Goal: Navigation & Orientation: Understand site structure

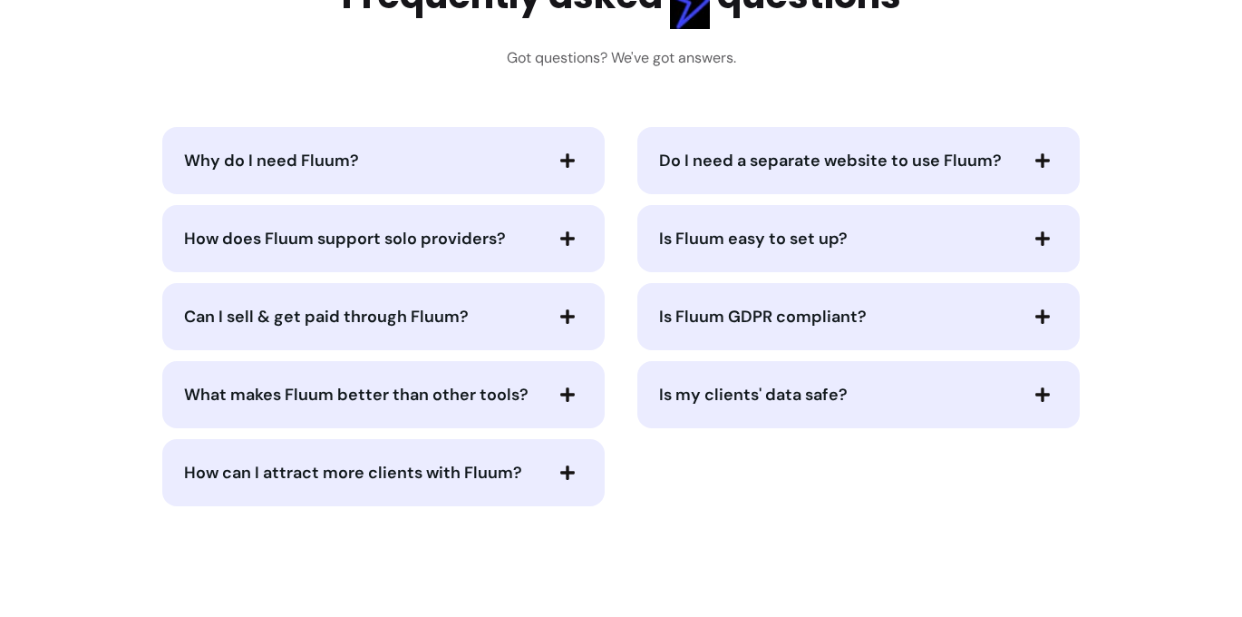
scroll to position [4787, 0]
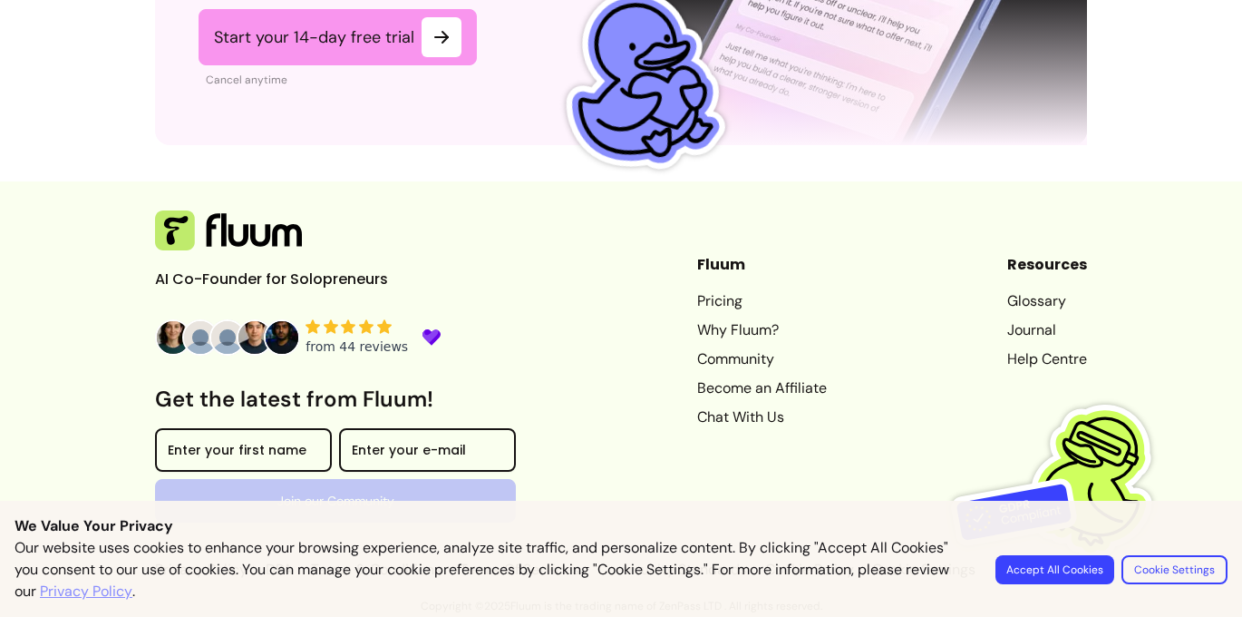
click at [1047, 568] on button "Accept All Cookies" at bounding box center [1055, 569] width 119 height 29
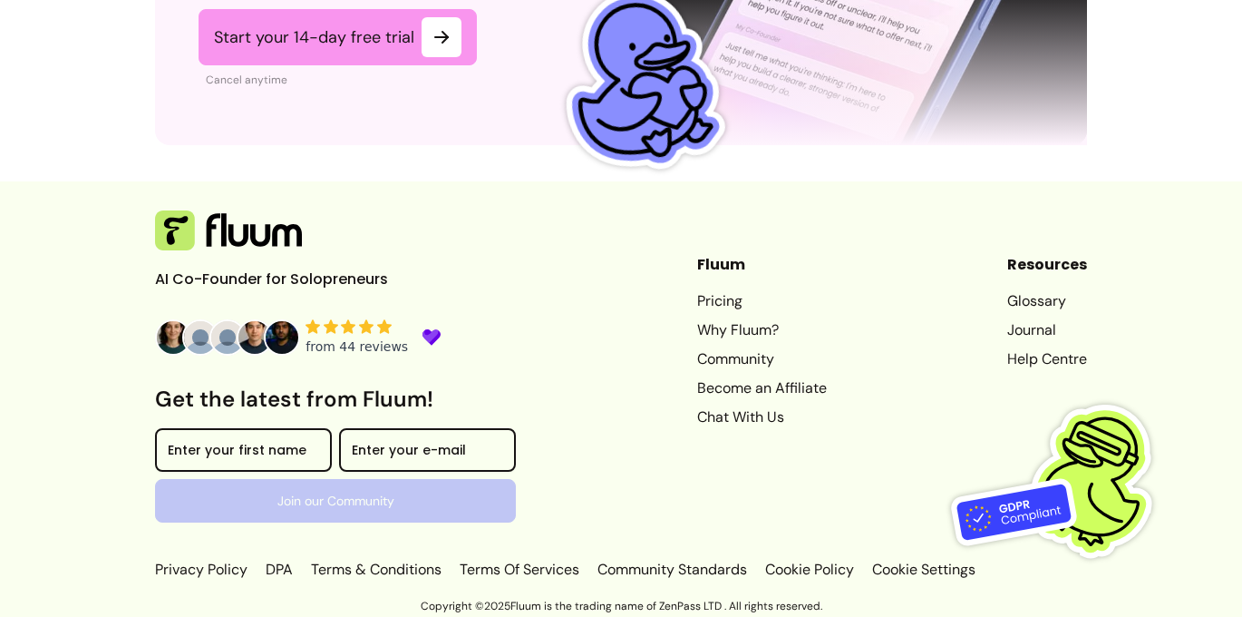
click at [697, 414] on link "Chat With Us" at bounding box center [762, 417] width 130 height 22
click at [697, 357] on link "Community" at bounding box center [762, 359] width 130 height 22
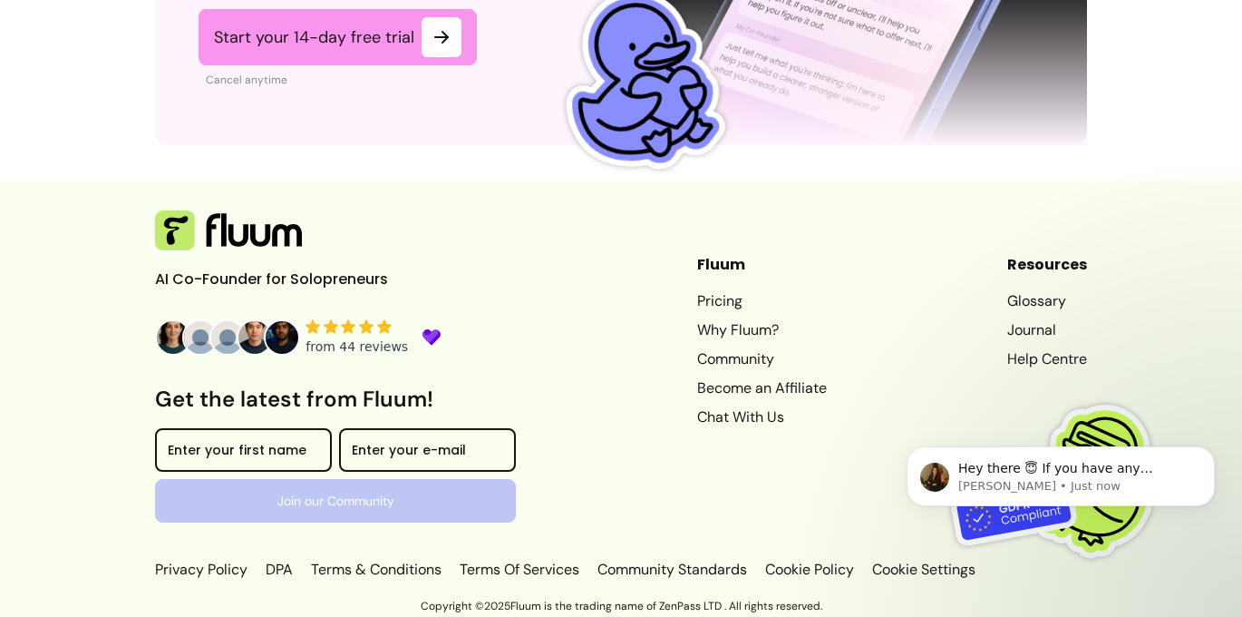
scroll to position [0, 0]
click at [697, 326] on link "Why Fluum?" at bounding box center [762, 330] width 130 height 22
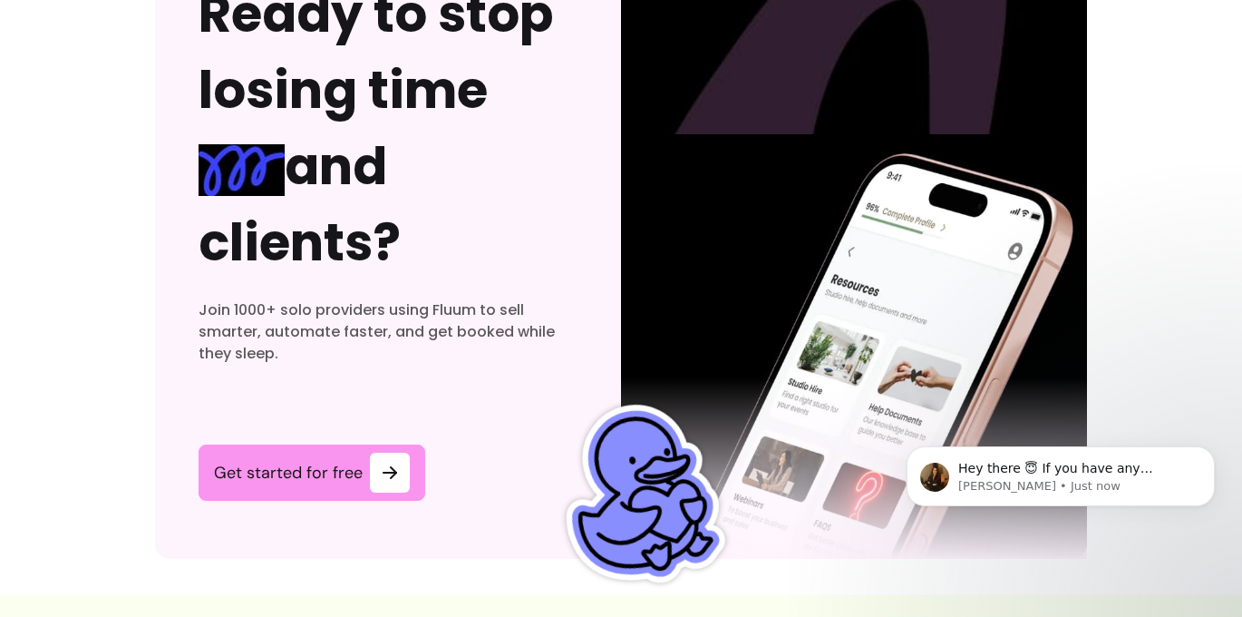
scroll to position [5683, 0]
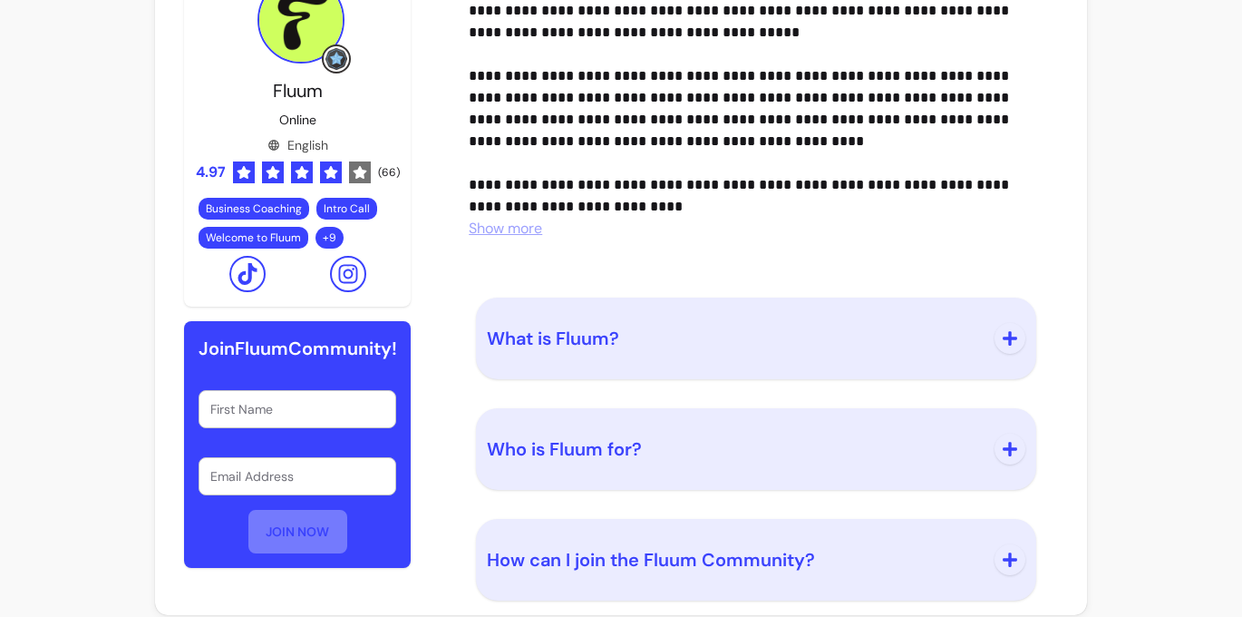
scroll to position [1485, 0]
